Goal: Task Accomplishment & Management: Use online tool/utility

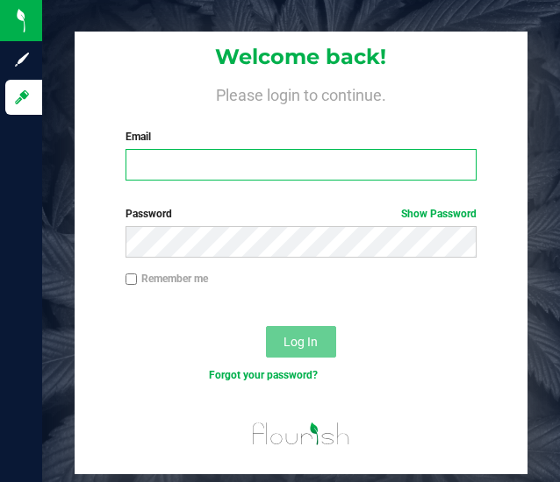
type input "[EMAIL_ADDRESS][DOMAIN_NAME]"
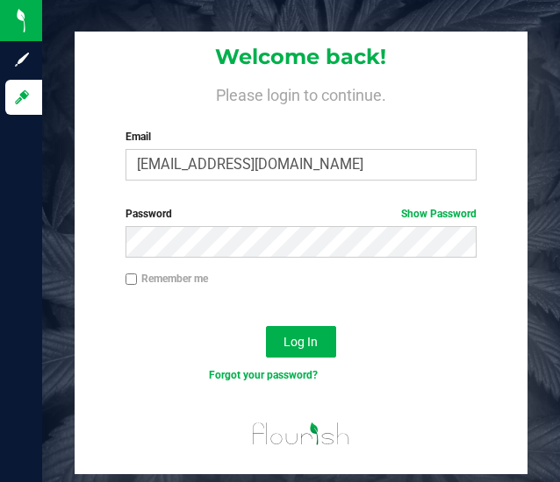
click at [132, 284] on input "Remember me" at bounding box center [131, 280] width 12 height 12
checkbox input "true"
click at [300, 349] on span "Log In" at bounding box center [300, 342] width 34 height 14
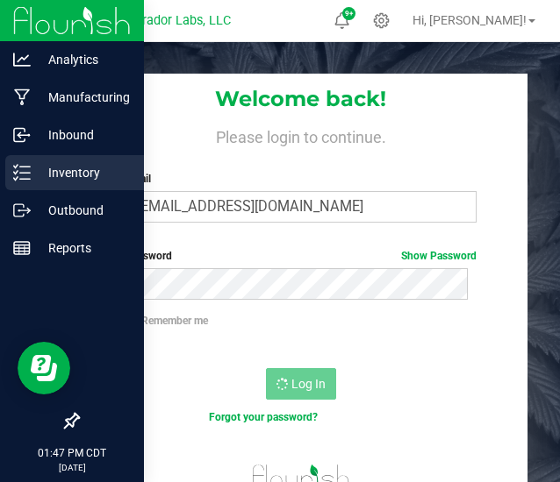
click at [50, 163] on p "Inventory" at bounding box center [83, 172] width 105 height 21
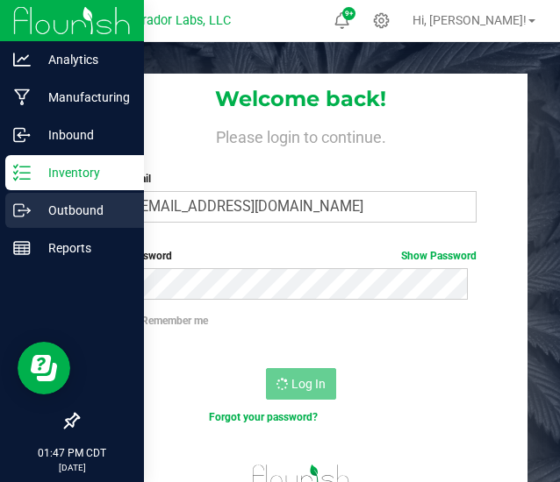
click at [30, 215] on icon at bounding box center [22, 211] width 18 height 18
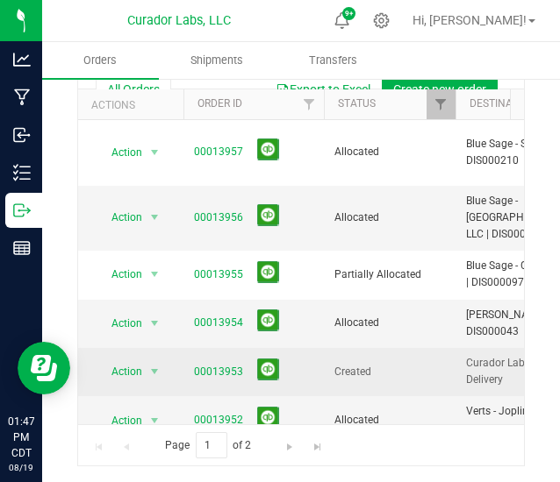
scroll to position [809, 0]
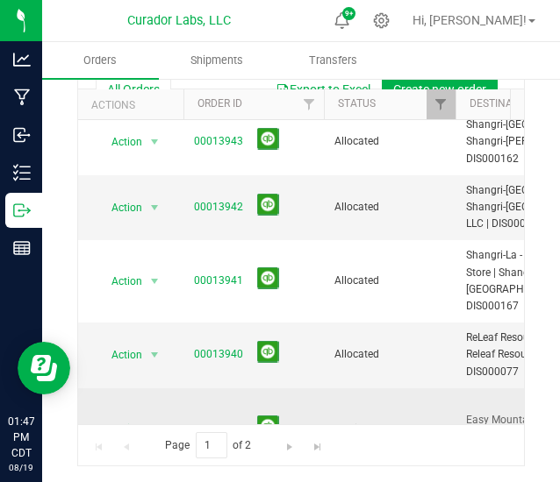
click at [126, 417] on span "Action" at bounding box center [119, 429] width 47 height 25
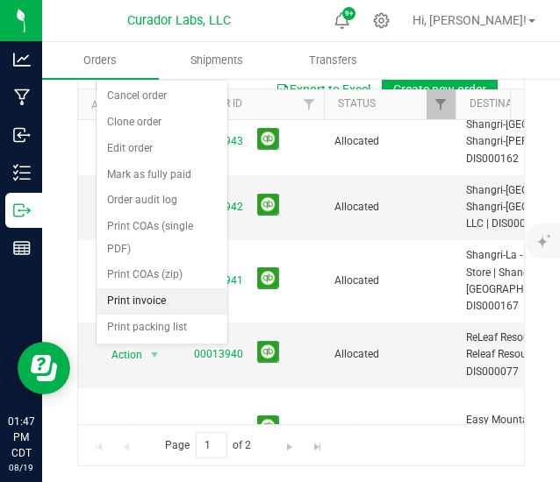
click at [156, 289] on li "Print invoice" at bounding box center [161, 302] width 131 height 26
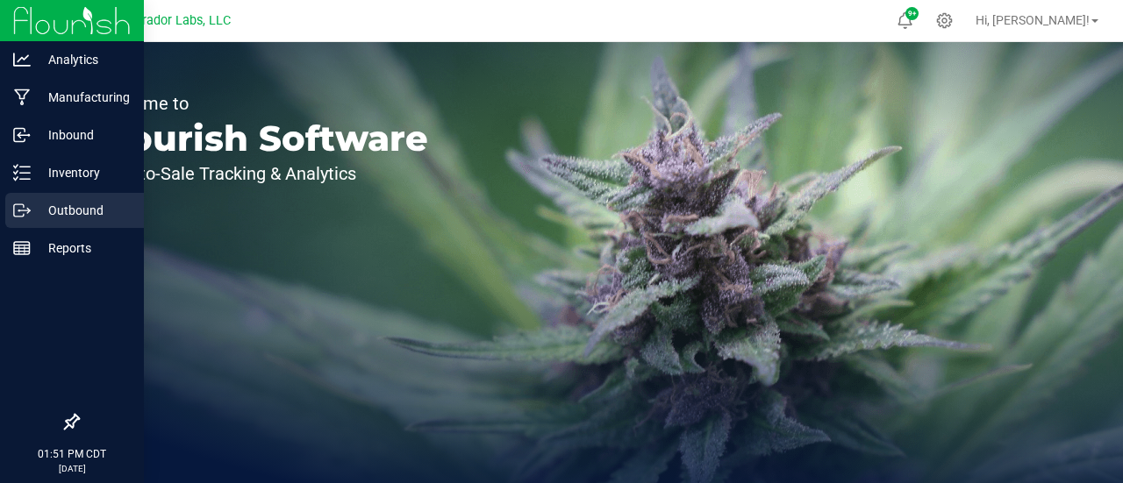
click at [25, 214] on icon at bounding box center [22, 211] width 18 height 18
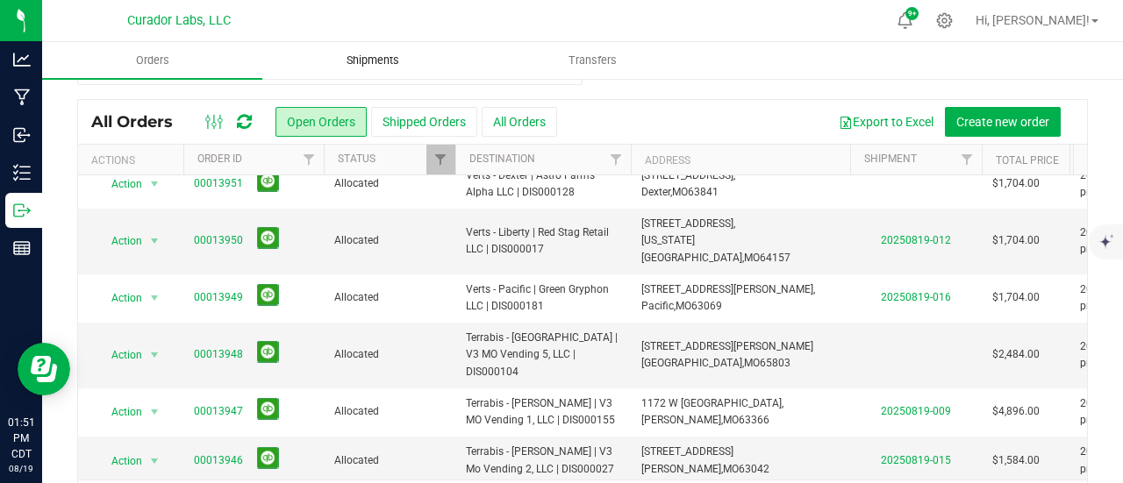
scroll to position [282, 0]
